Goal: Task Accomplishment & Management: Use online tool/utility

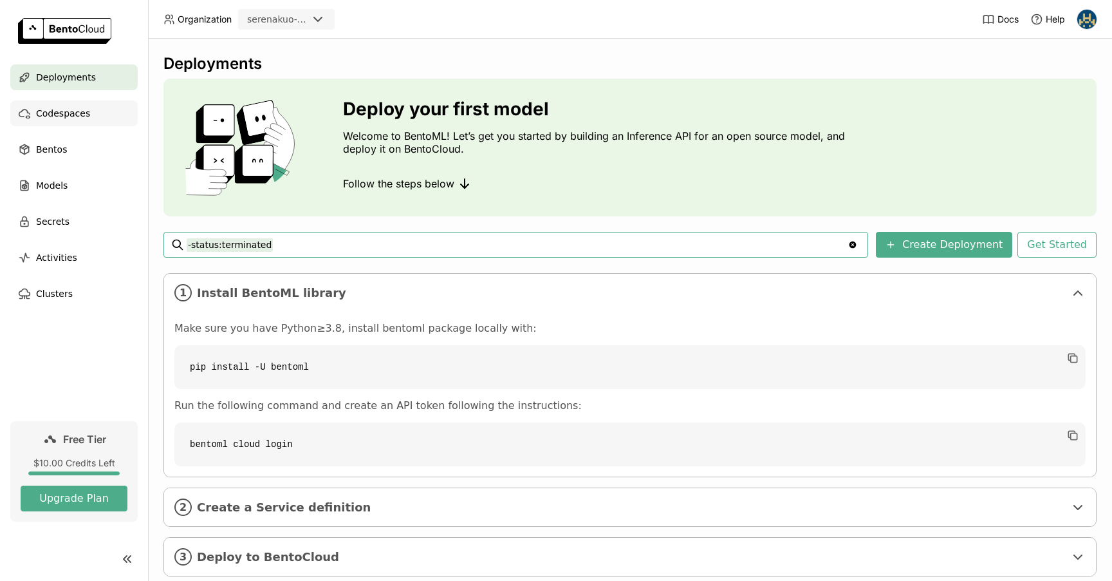
click at [52, 111] on span "Codespaces" at bounding box center [63, 113] width 54 height 15
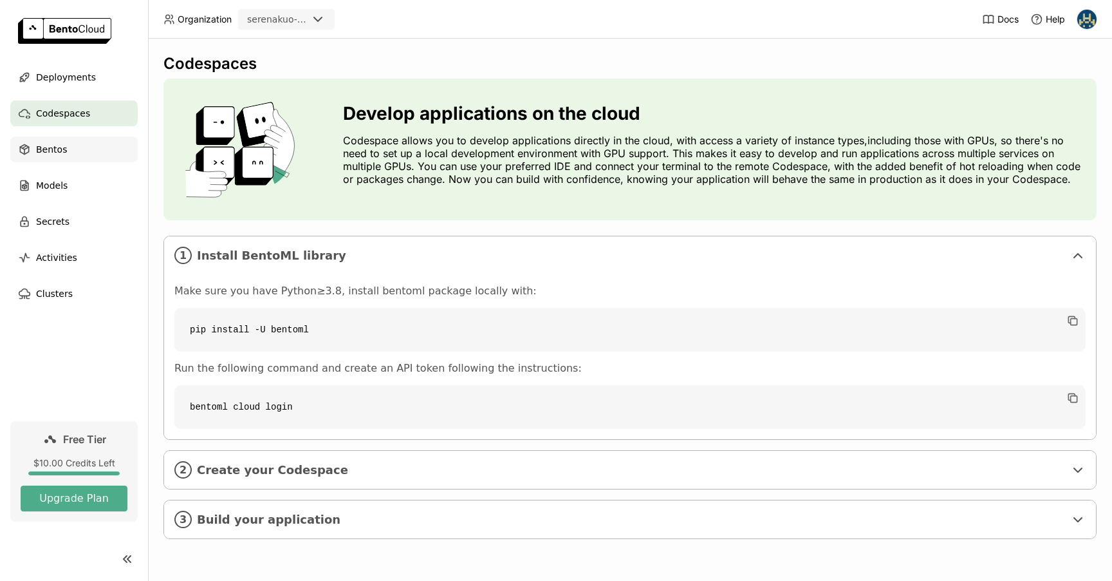
click at [53, 160] on div "Bentos" at bounding box center [73, 149] width 127 height 26
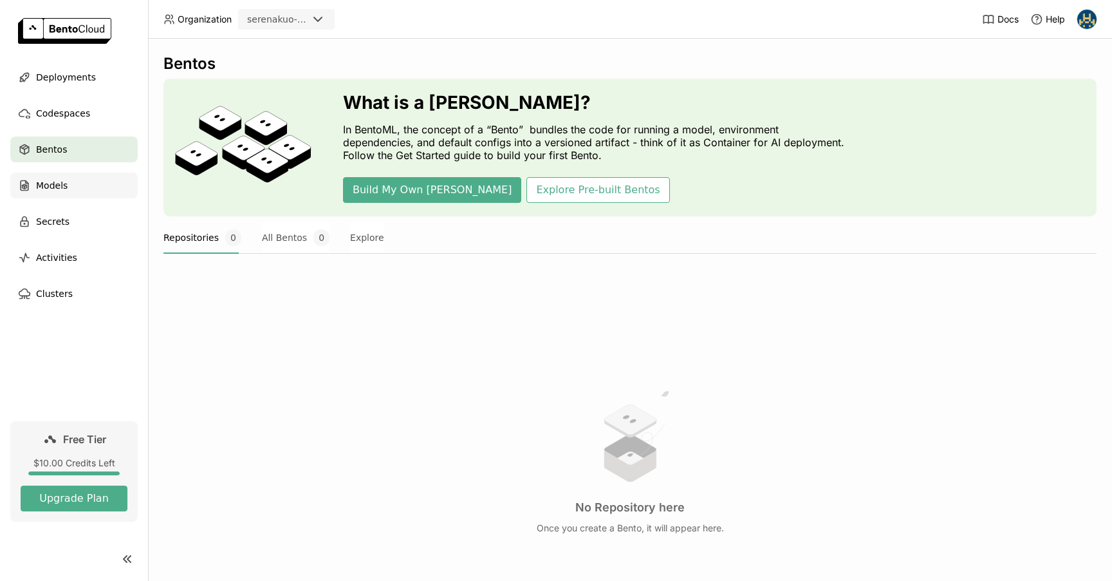
click at [56, 182] on span "Models" at bounding box center [52, 185] width 32 height 15
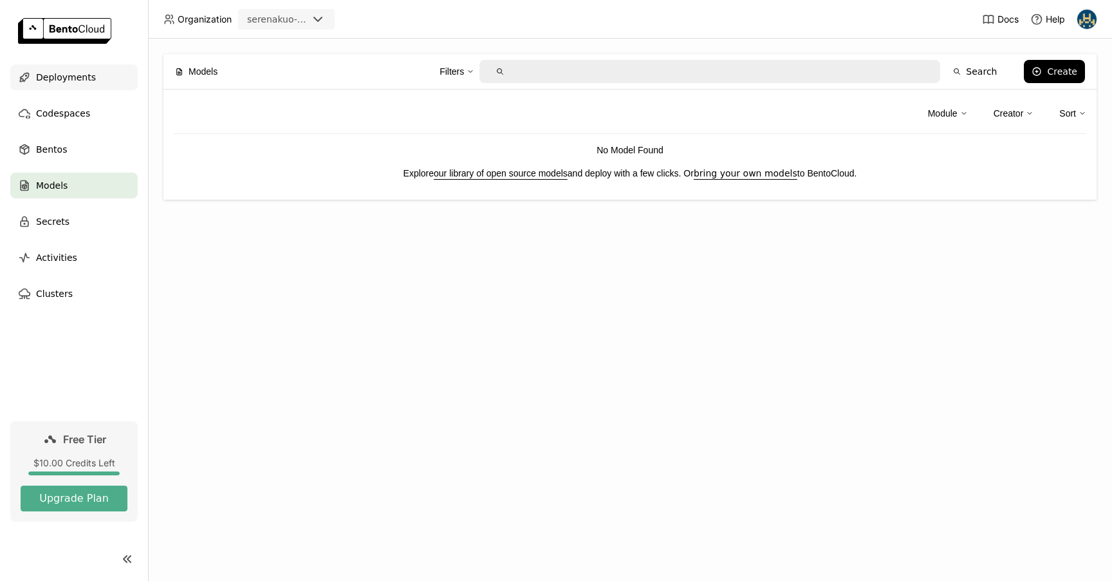
click at [72, 83] on span "Deployments" at bounding box center [66, 77] width 60 height 15
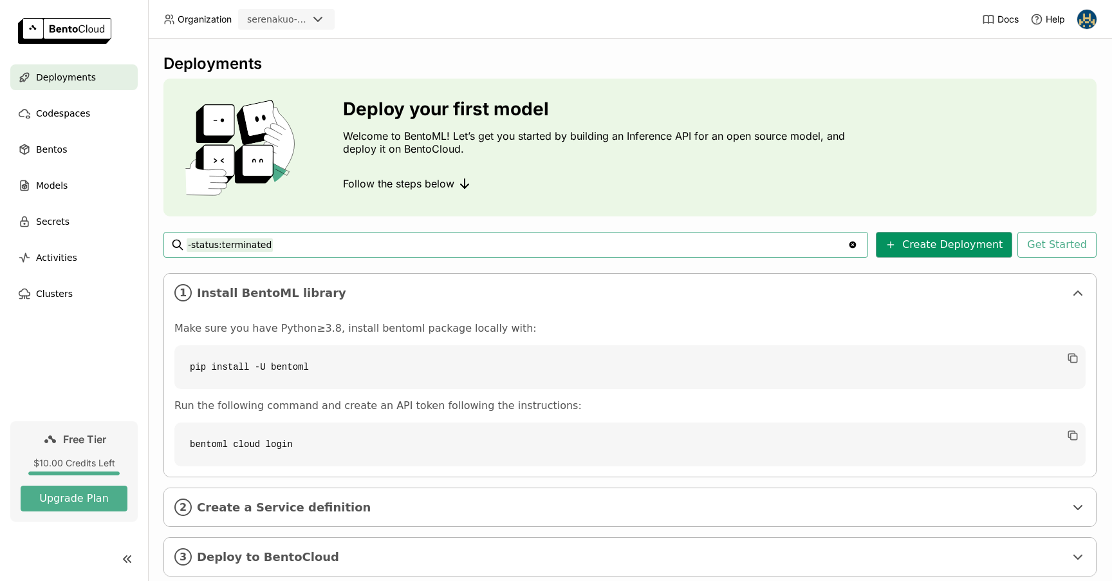
click at [928, 243] on button "Create Deployment" at bounding box center [944, 245] width 136 height 26
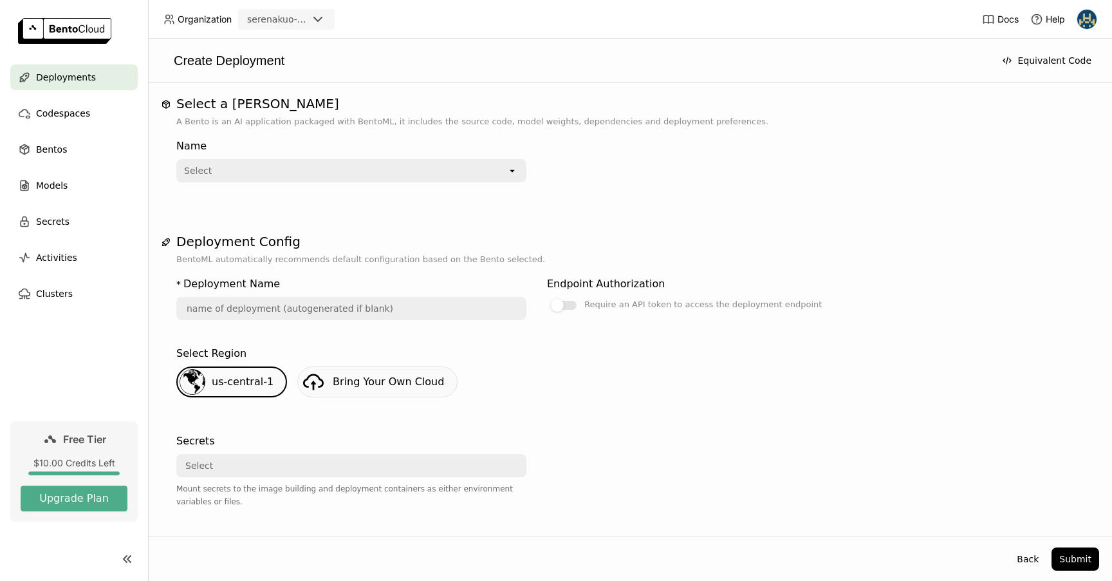
click at [489, 167] on div "Select" at bounding box center [343, 170] width 330 height 21
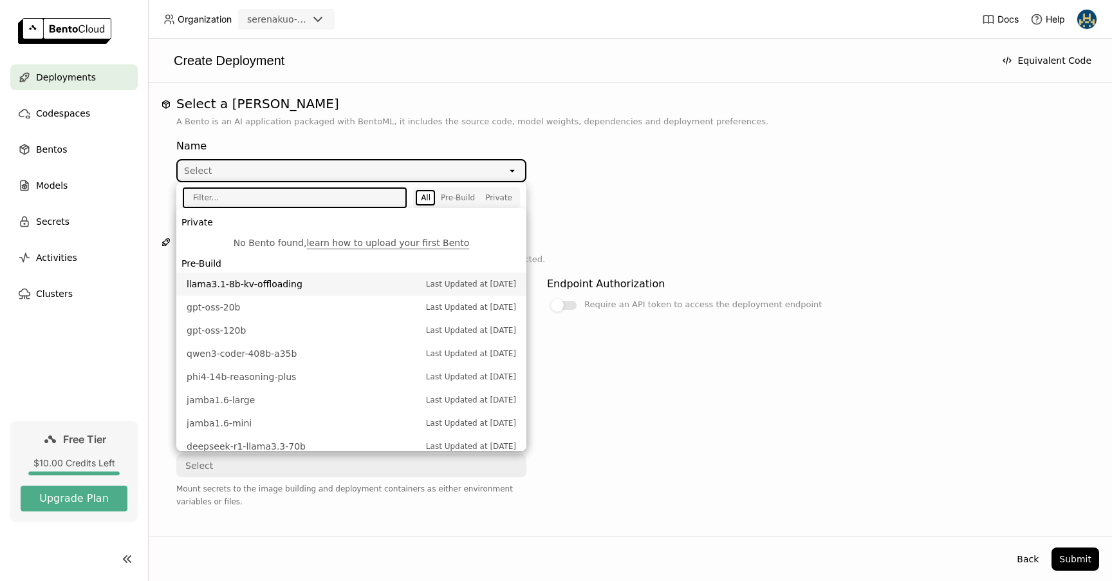
click at [284, 284] on span "llama3.1-8b-kv-offloading" at bounding box center [303, 283] width 233 height 13
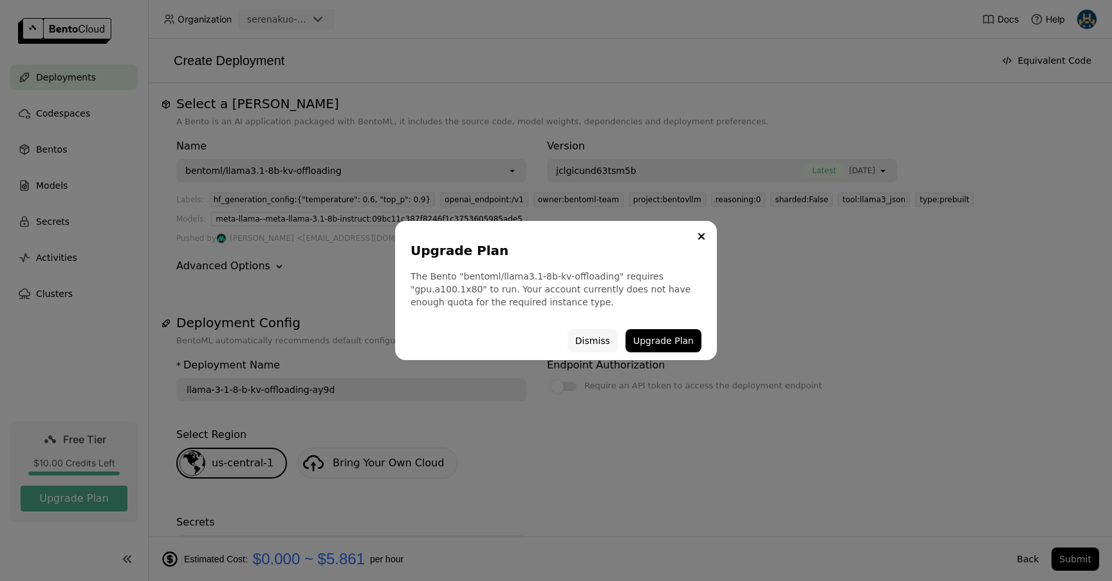
click at [603, 338] on button "Dismiss" at bounding box center [593, 340] width 50 height 23
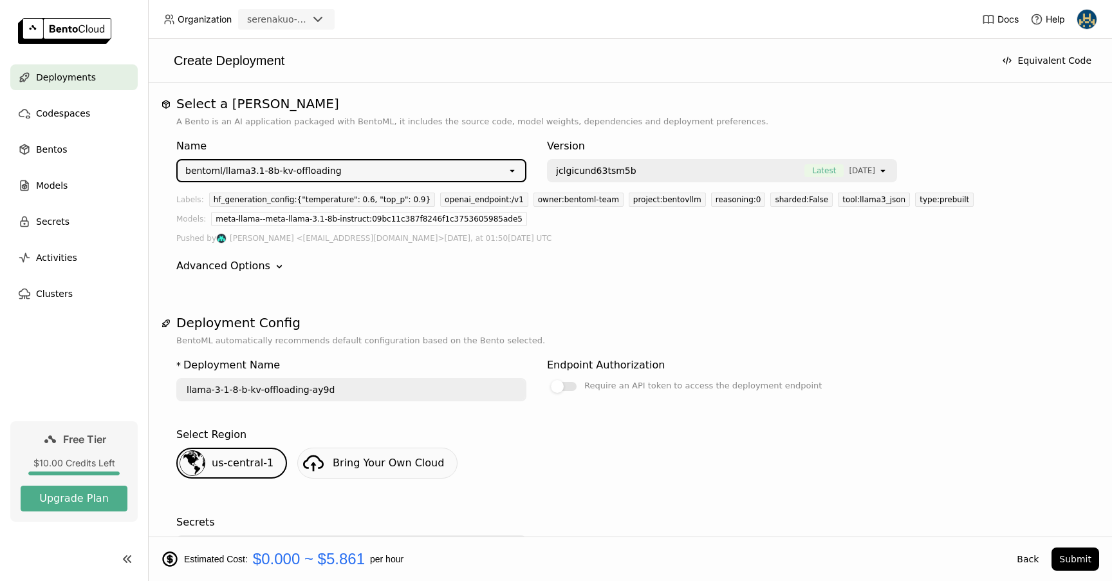
click at [884, 171] on icon "open" at bounding box center [883, 170] width 10 height 10
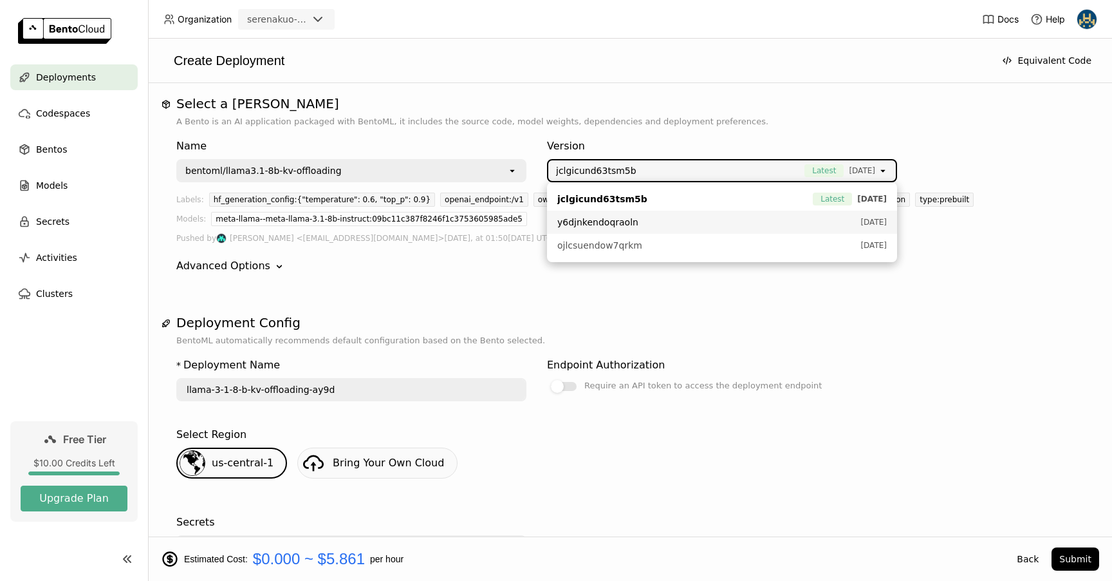
click at [839, 218] on div "y6djnkendoqraoln [DATE]" at bounding box center [722, 222] width 330 height 13
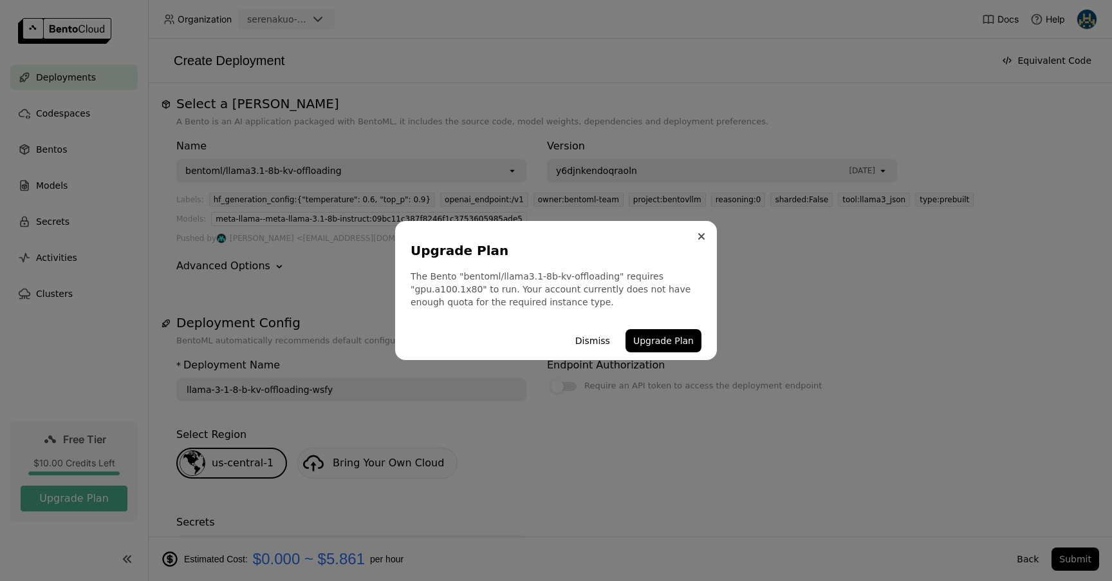
click at [702, 235] on icon "Close" at bounding box center [701, 236] width 5 height 5
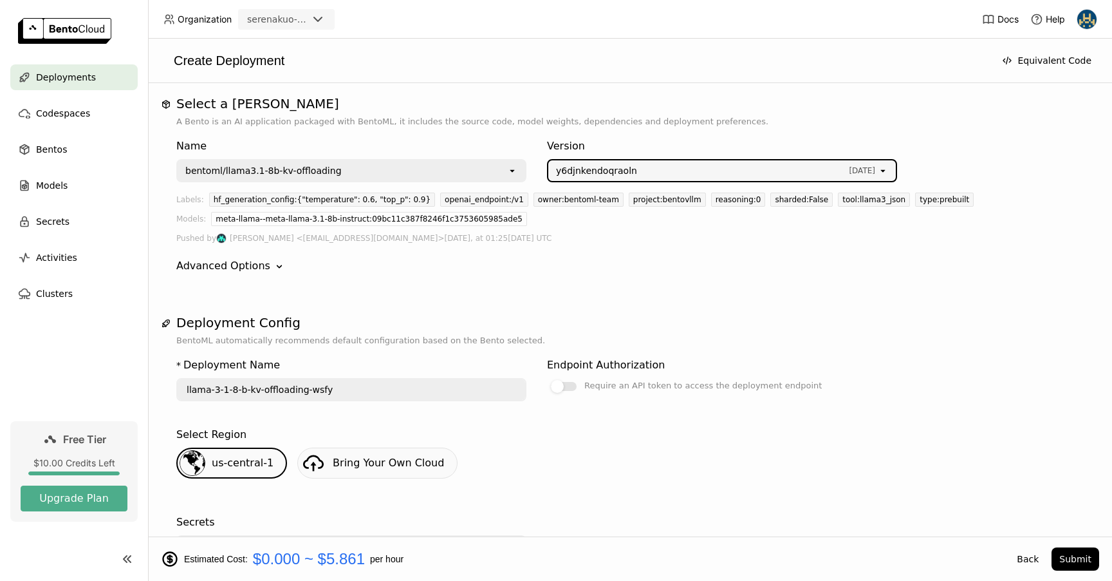
click at [887, 174] on icon "open" at bounding box center [883, 170] width 10 height 10
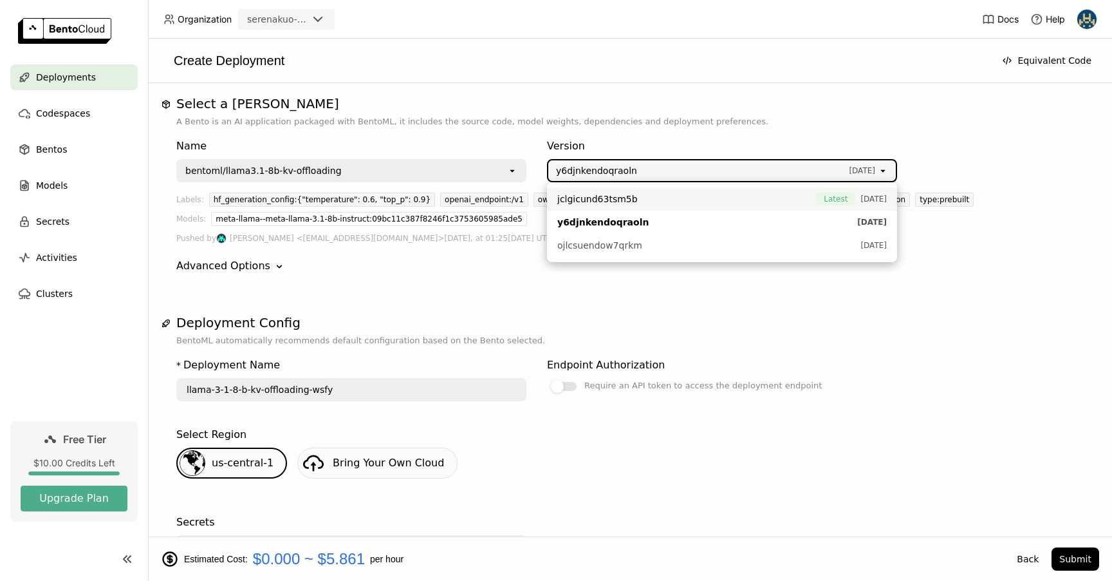
click at [853, 192] on li "jclgicund63tsm5b Latest [DATE]" at bounding box center [722, 198] width 350 height 23
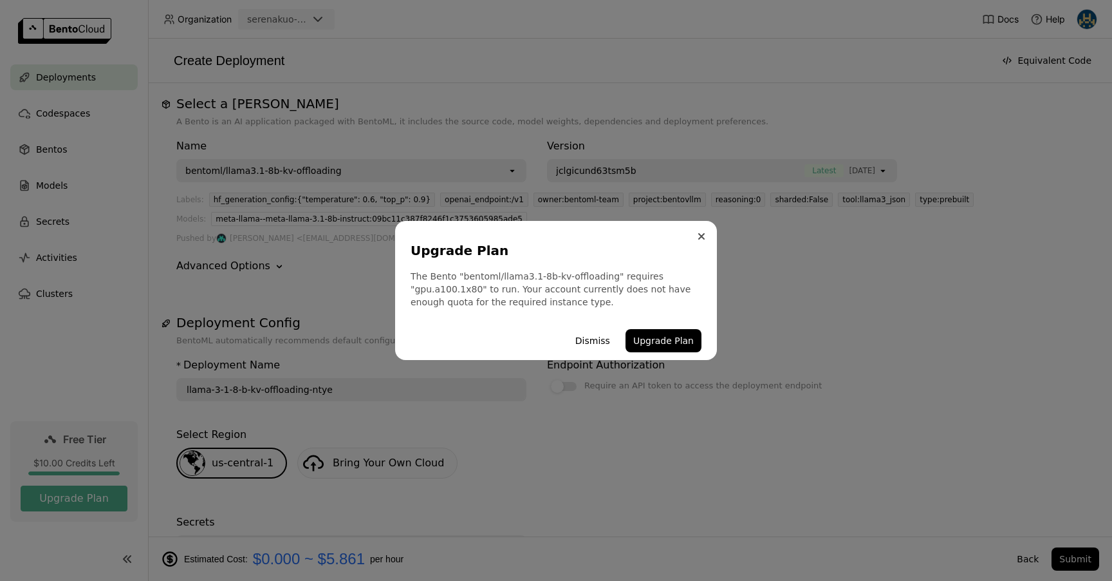
click at [702, 238] on icon "Close" at bounding box center [701, 236] width 6 height 6
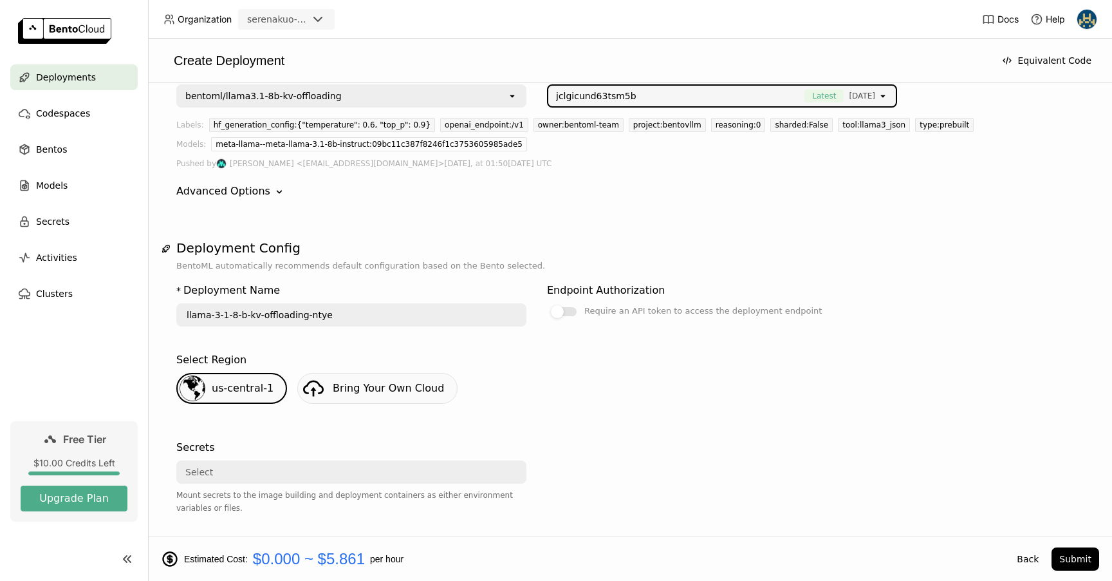
scroll to position [80, 0]
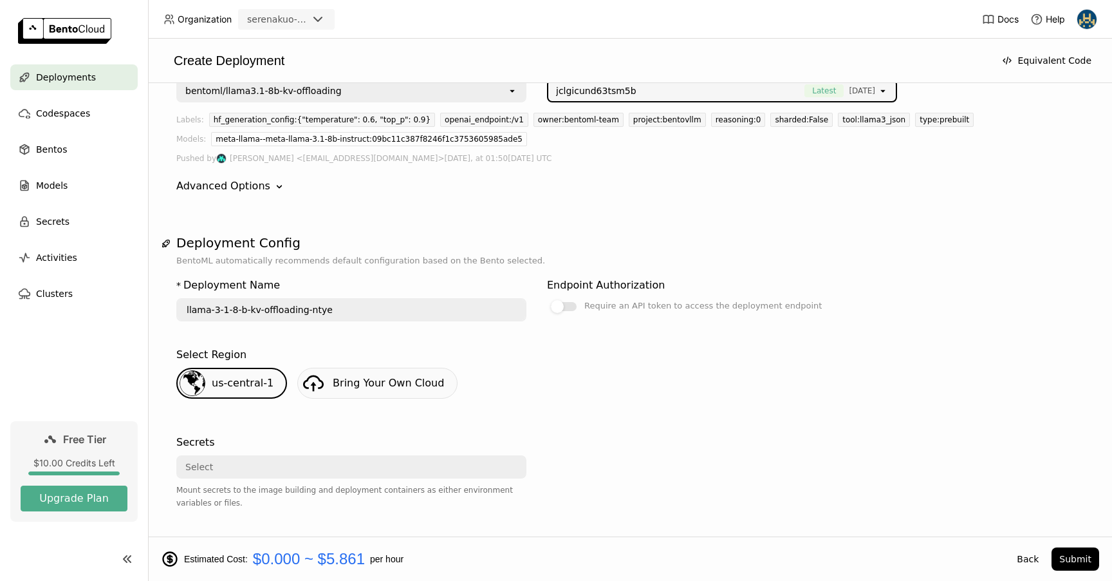
click at [382, 394] on link "Bring Your Own Cloud" at bounding box center [377, 383] width 160 height 31
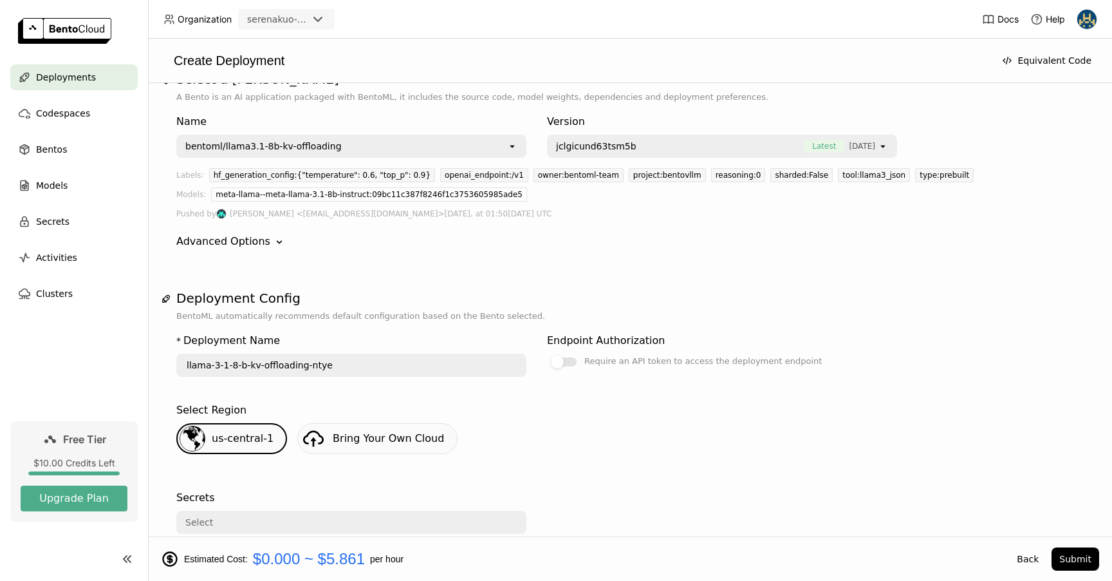
scroll to position [0, 0]
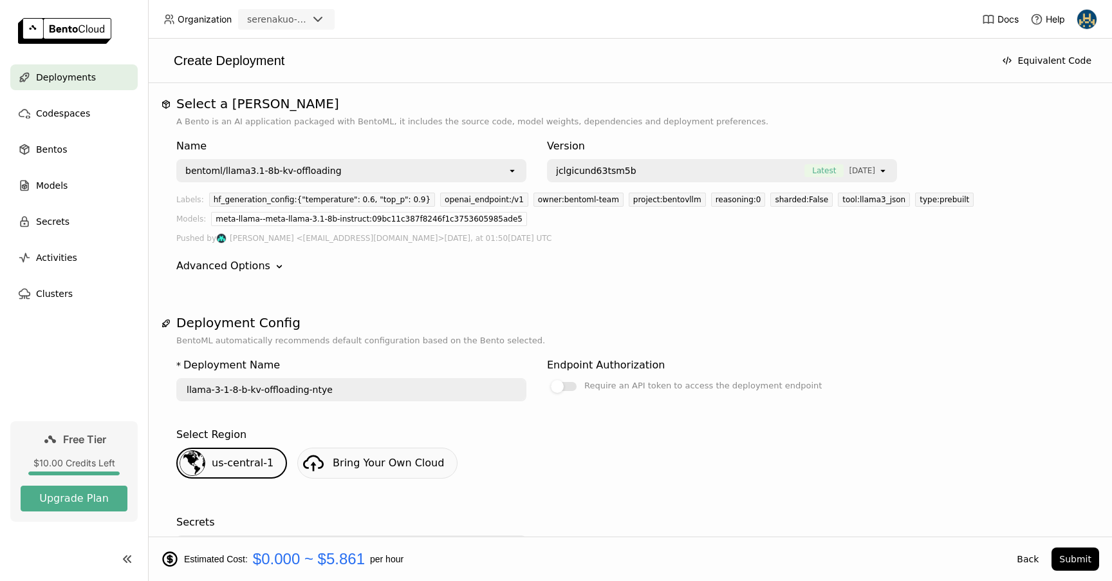
click at [485, 170] on div "bentoml/llama3.1-8b-kv-offloading" at bounding box center [343, 170] width 330 height 21
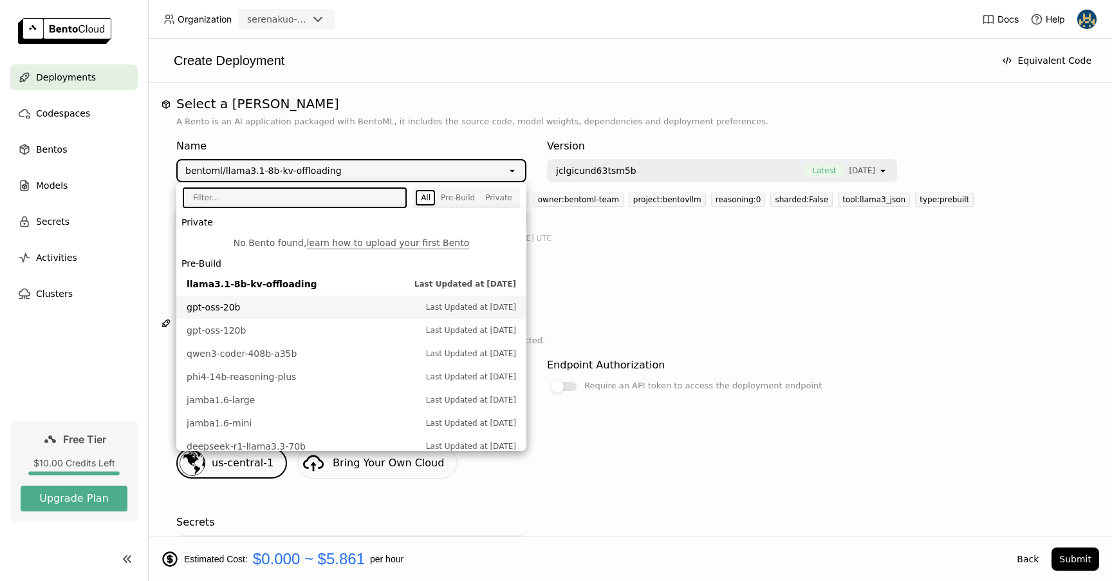
click at [426, 305] on span "Last Updated at [DATE]" at bounding box center [471, 307] width 90 height 13
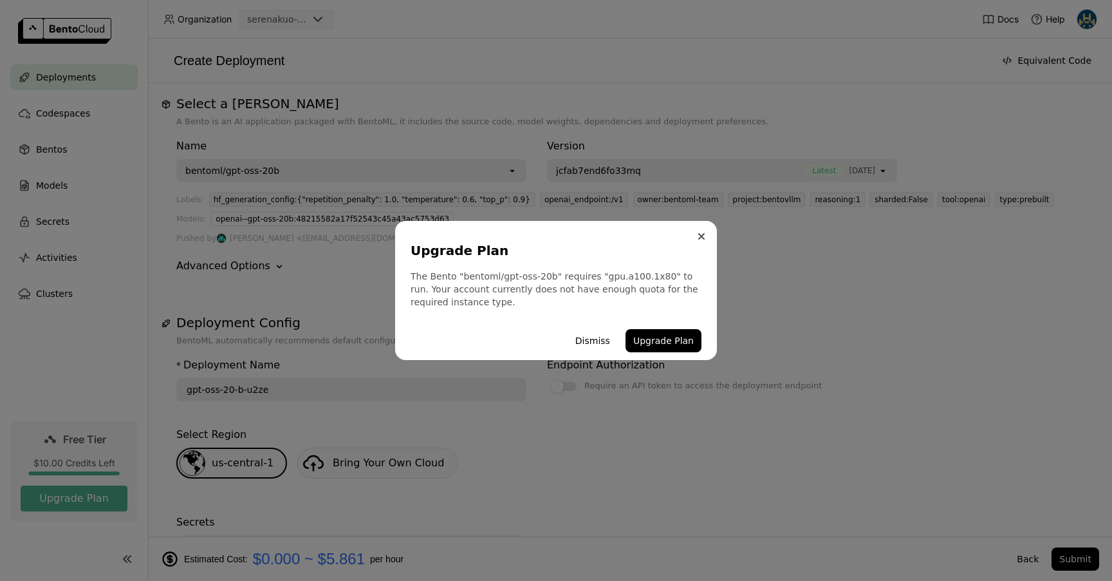
click at [703, 237] on icon "Close" at bounding box center [701, 236] width 5 height 5
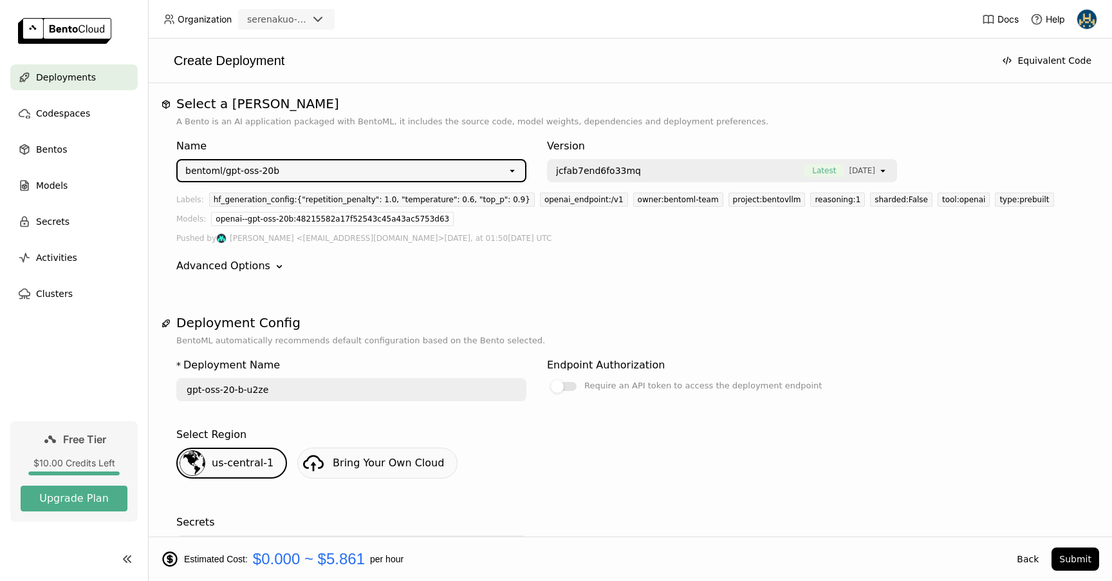
click at [471, 167] on div "bentoml/gpt-oss-20b" at bounding box center [343, 170] width 330 height 21
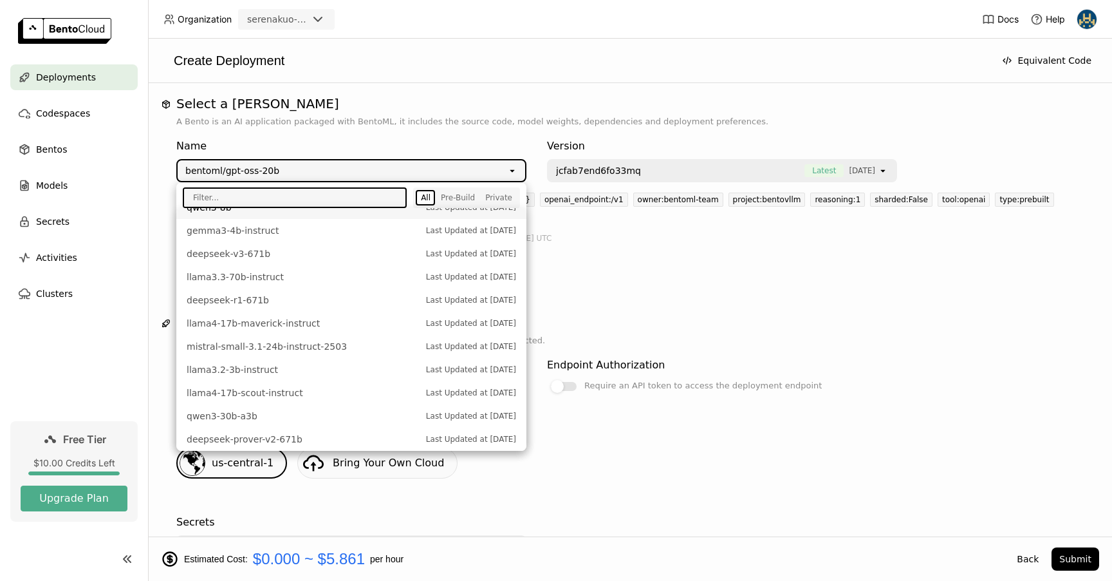
scroll to position [429, 0]
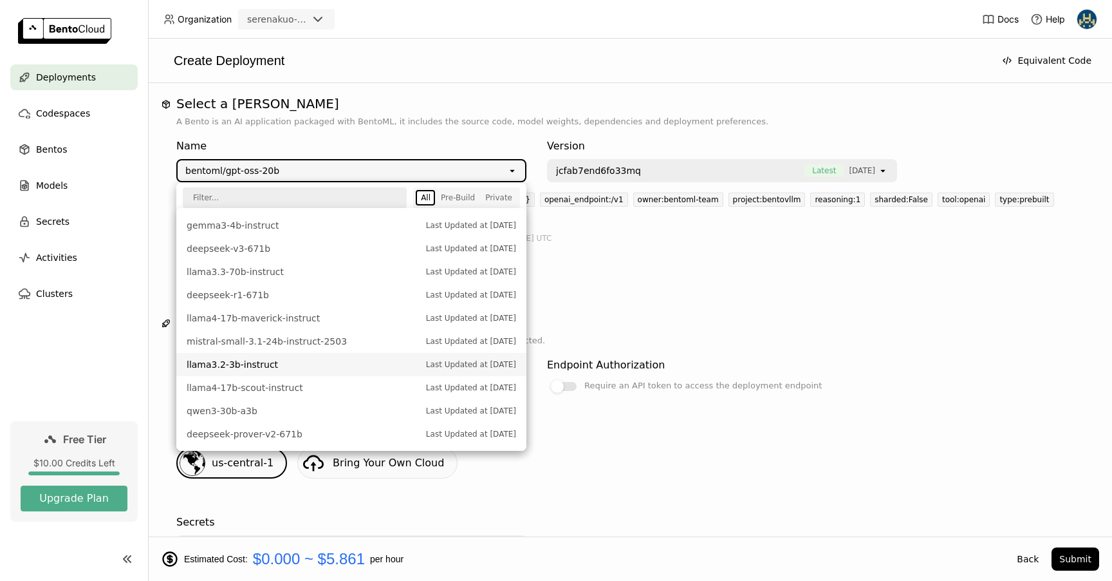
click at [302, 371] on li "llama3.2-3b-instruct Last Updated at [DATE]" at bounding box center [351, 364] width 350 height 23
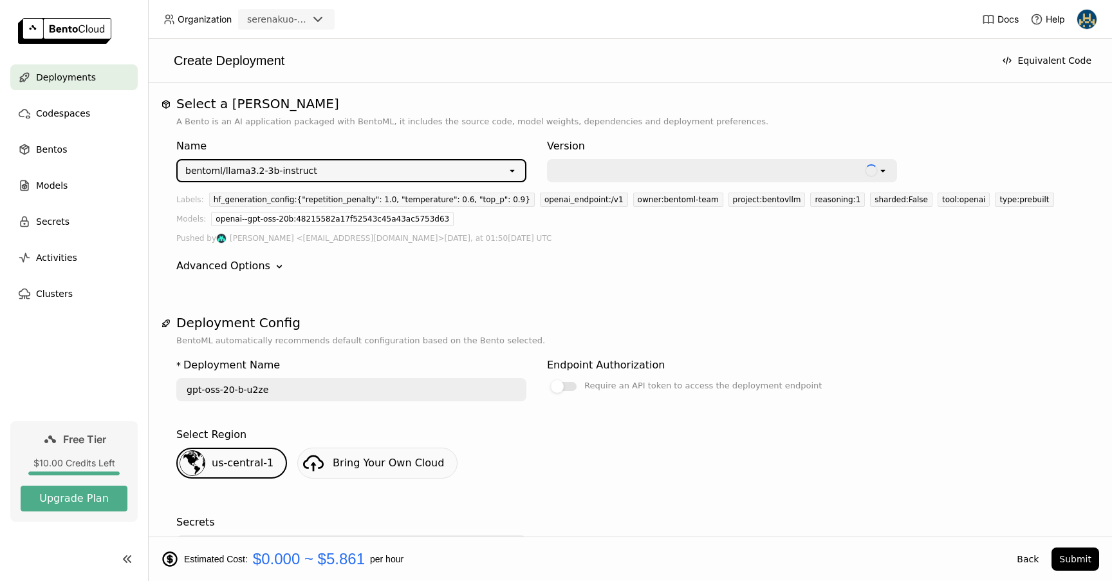
type input "llama-3-2-3-b-instruct-c59h"
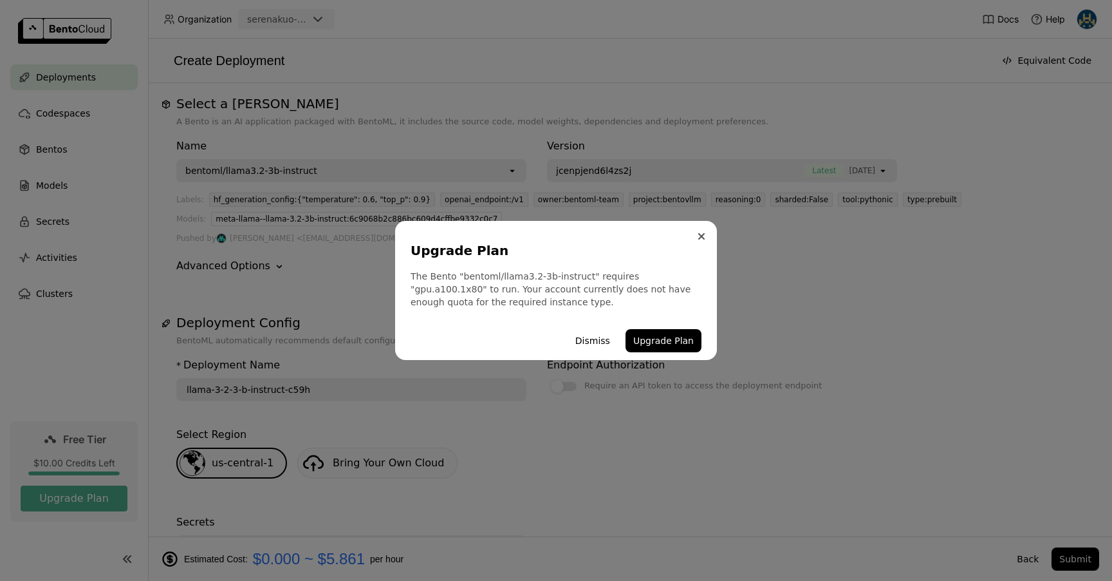
click at [704, 238] on icon "Close" at bounding box center [701, 236] width 5 height 5
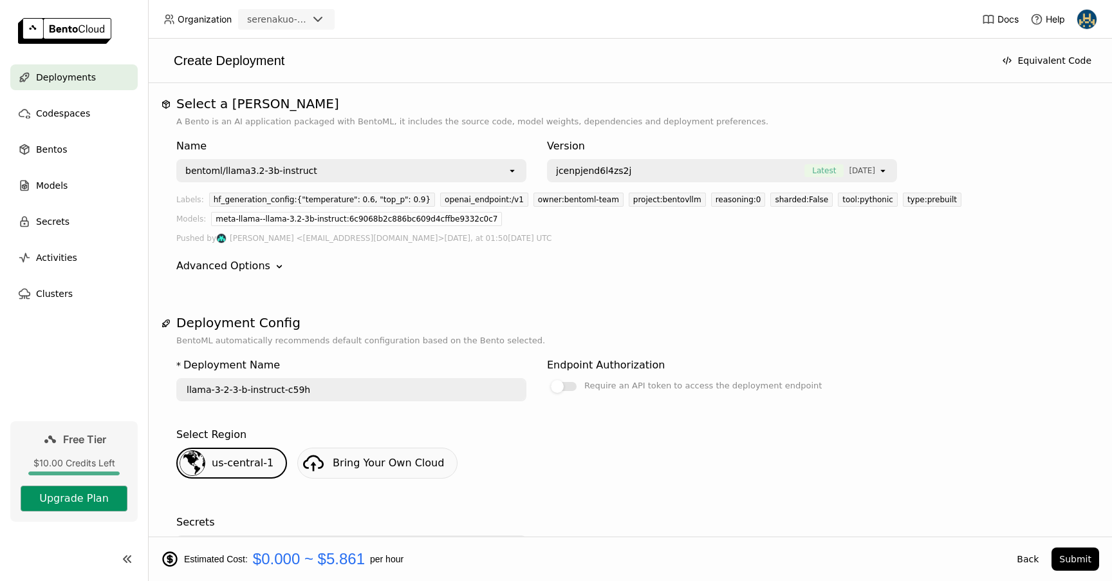
click at [74, 503] on button "Upgrade Plan" at bounding box center [74, 498] width 107 height 26
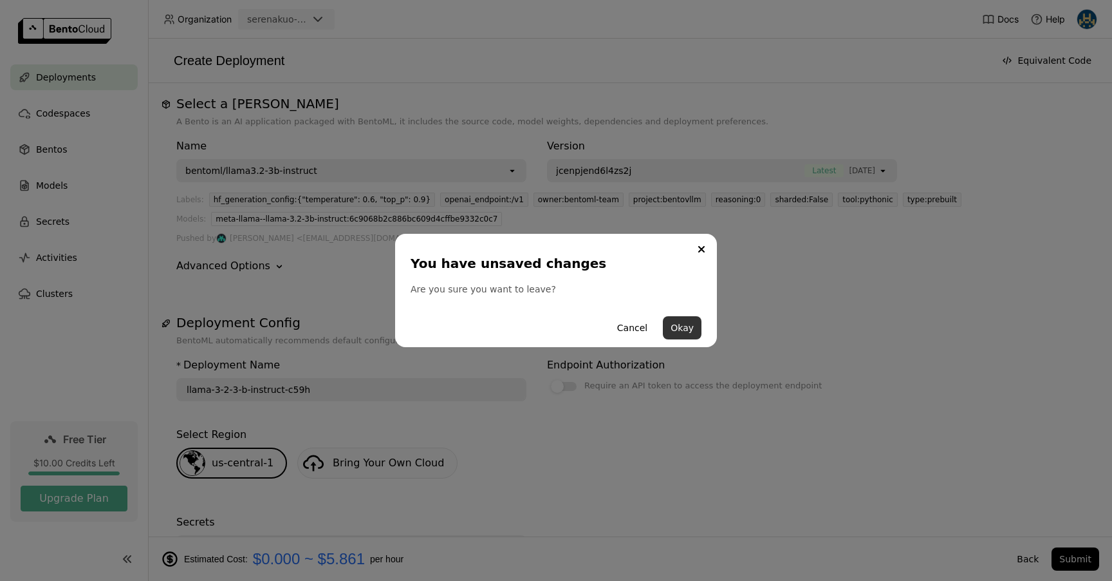
click at [691, 327] on button "Okay" at bounding box center [682, 327] width 39 height 23
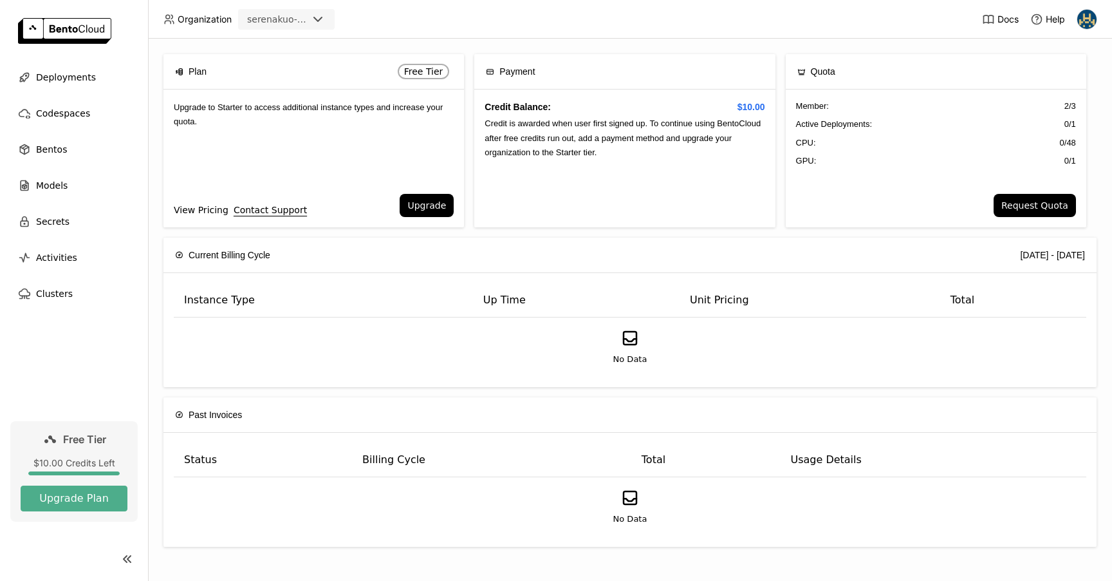
click at [209, 207] on link "View Pricing" at bounding box center [201, 210] width 55 height 14
click at [59, 461] on div "$10.00 Credits Left" at bounding box center [74, 463] width 107 height 12
click at [88, 497] on button "Upgrade Plan" at bounding box center [74, 498] width 107 height 26
click at [102, 503] on button "Upgrade Plan" at bounding box center [74, 498] width 107 height 26
click at [1022, 206] on button "Request Quota" at bounding box center [1035, 205] width 82 height 23
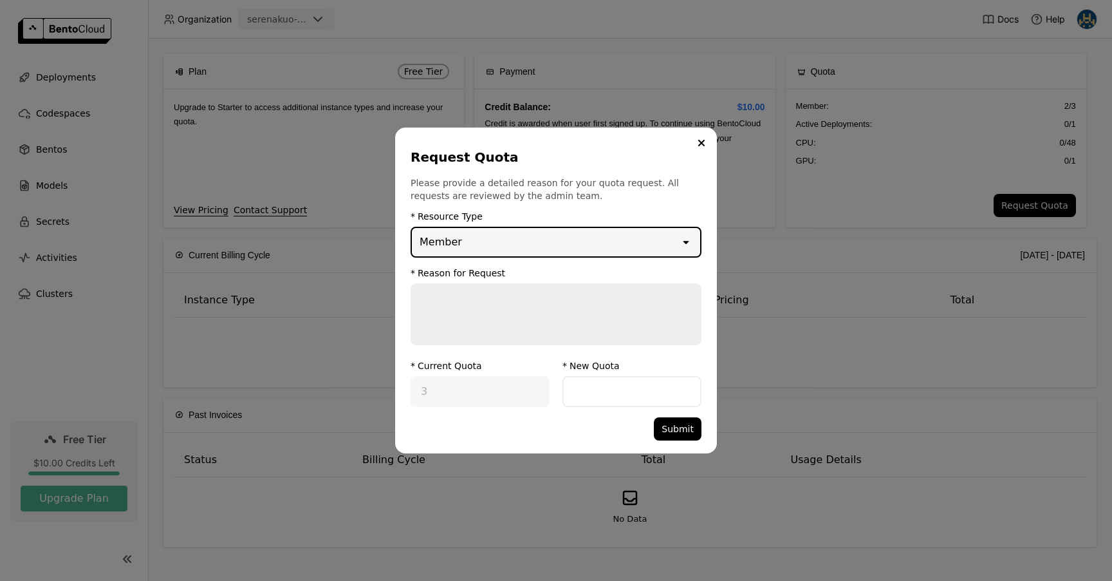
click at [628, 240] on div "Member" at bounding box center [546, 242] width 268 height 28
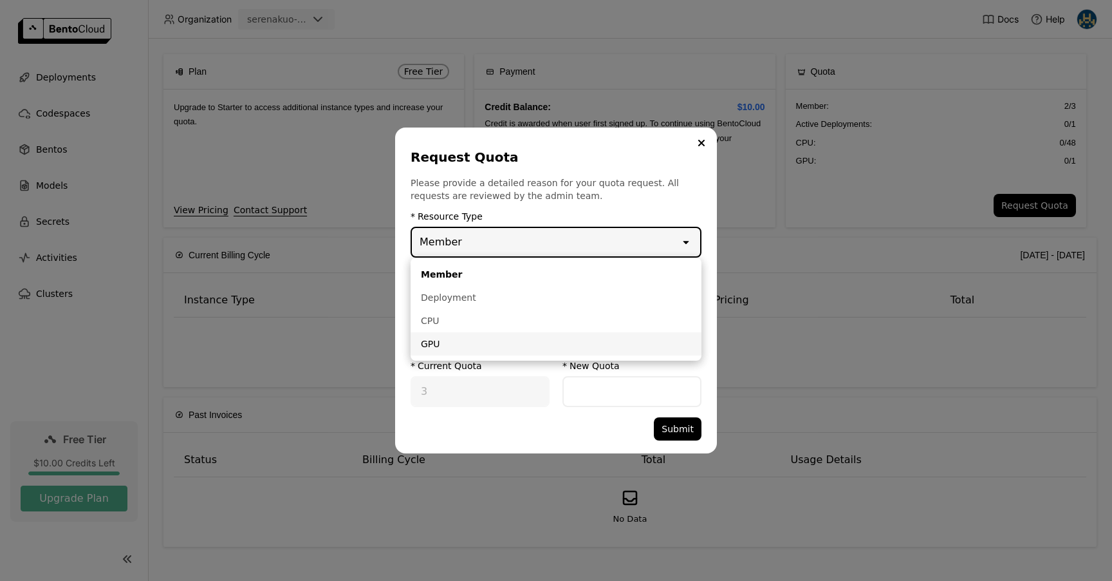
click at [597, 341] on div "GPU" at bounding box center [556, 343] width 270 height 13
type input "1"
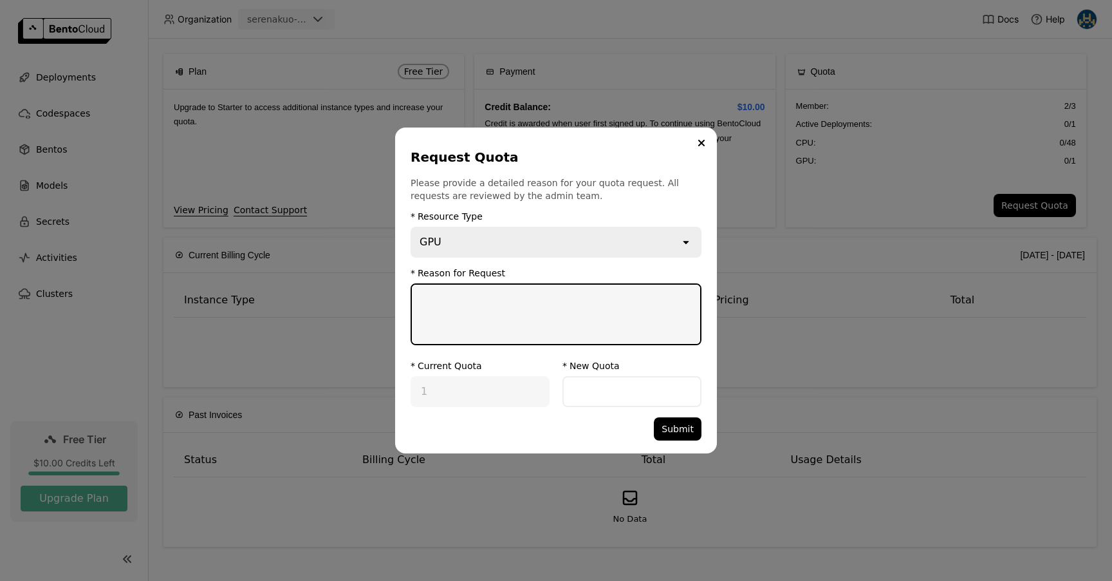
click at [597, 339] on textarea "dialog" at bounding box center [556, 314] width 288 height 59
click at [701, 144] on icon "Close" at bounding box center [701, 142] width 5 height 5
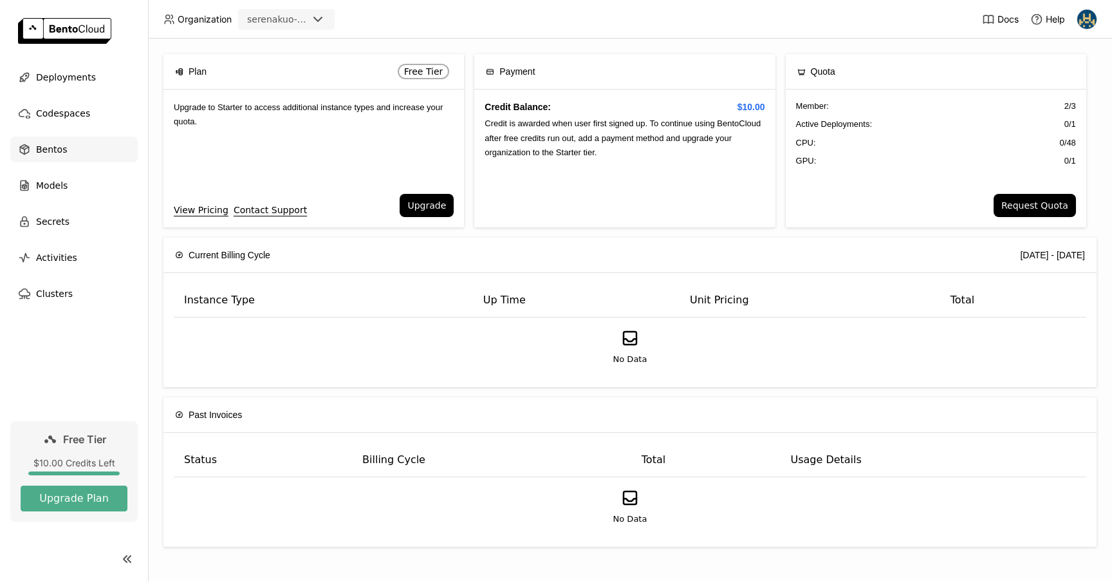
click at [70, 151] on div "Bentos" at bounding box center [73, 149] width 127 height 26
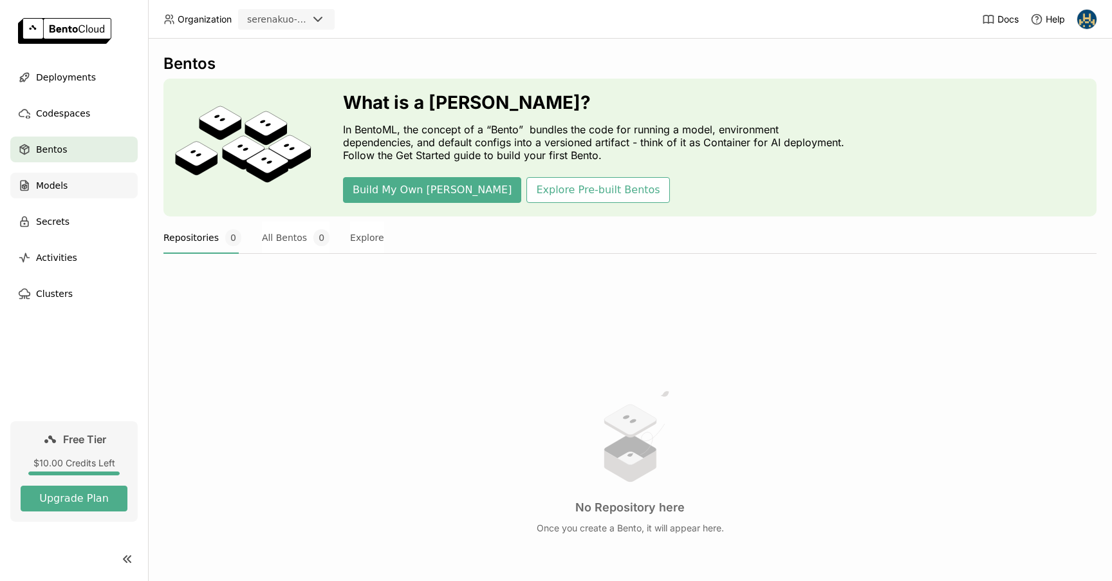
click at [39, 191] on span "Models" at bounding box center [52, 185] width 32 height 15
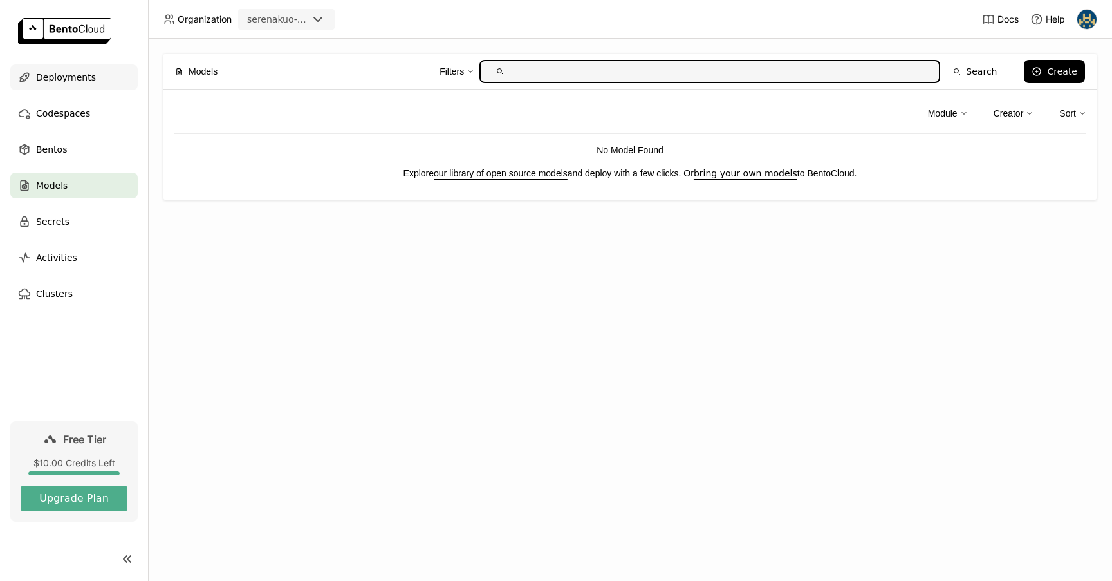
click at [46, 79] on span "Deployments" at bounding box center [66, 77] width 60 height 15
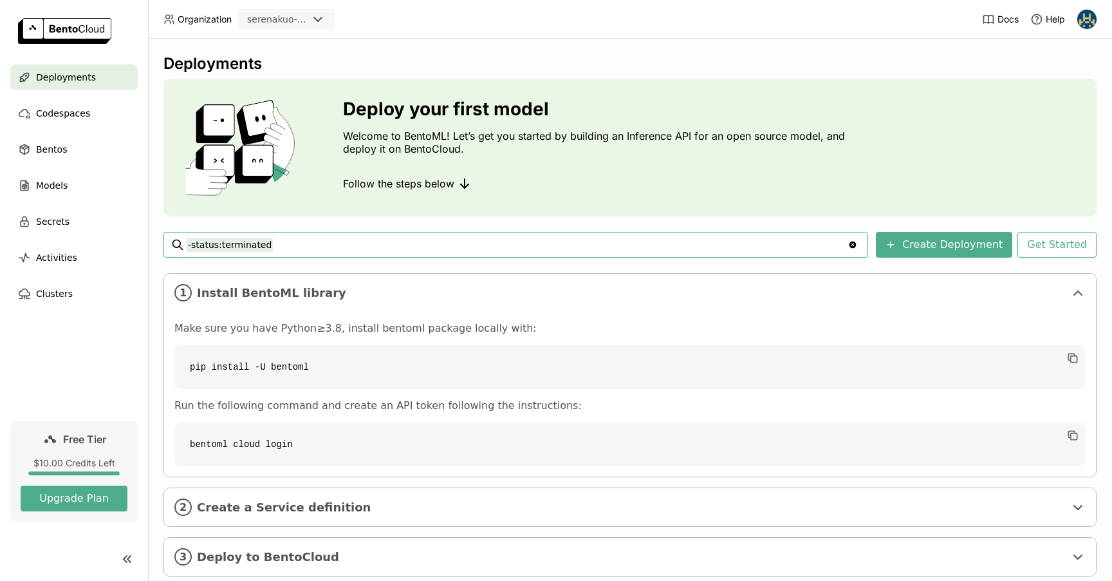
scroll to position [30, 0]
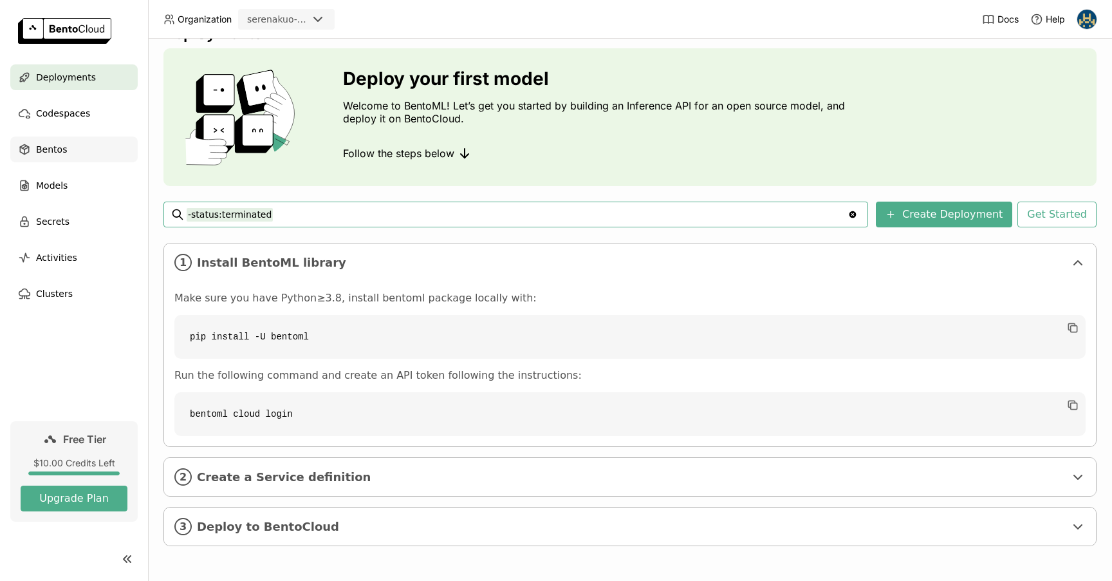
click at [60, 142] on span "Bentos" at bounding box center [51, 149] width 31 height 15
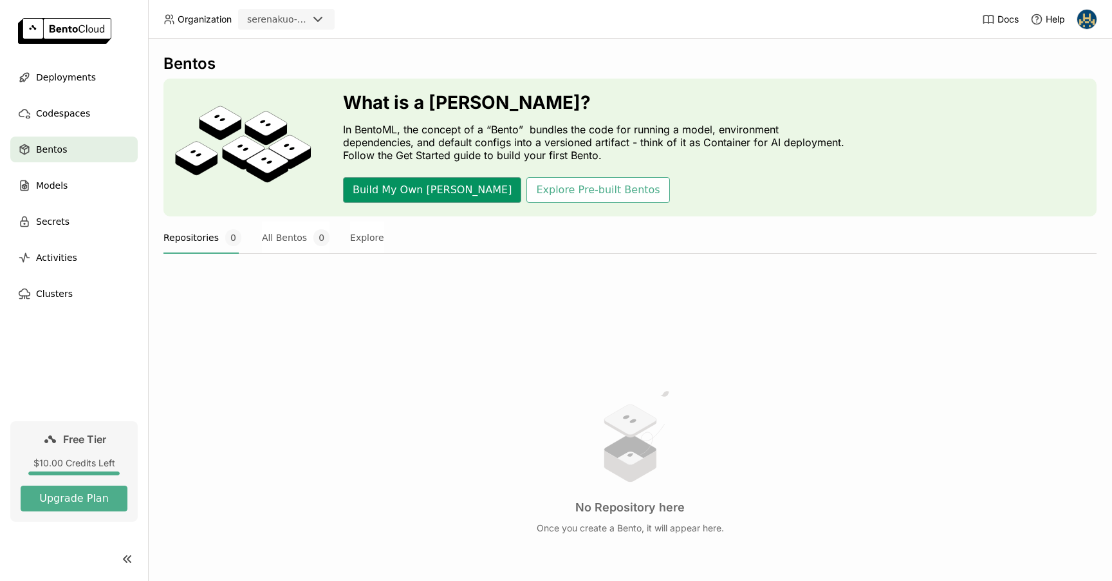
click at [402, 194] on button "Build My Own [PERSON_NAME]" at bounding box center [432, 190] width 178 height 26
